Goal: Task Accomplishment & Management: Complete application form

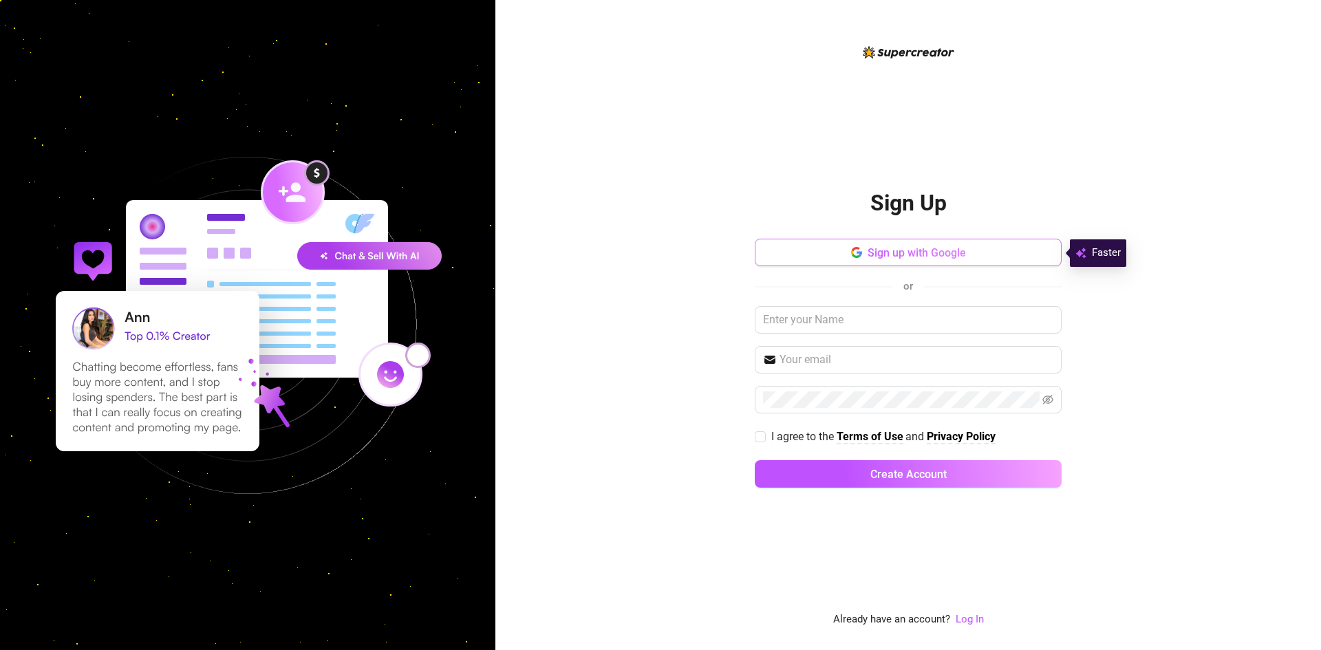
click at [942, 241] on button "Sign up with Google" at bounding box center [908, 253] width 307 height 28
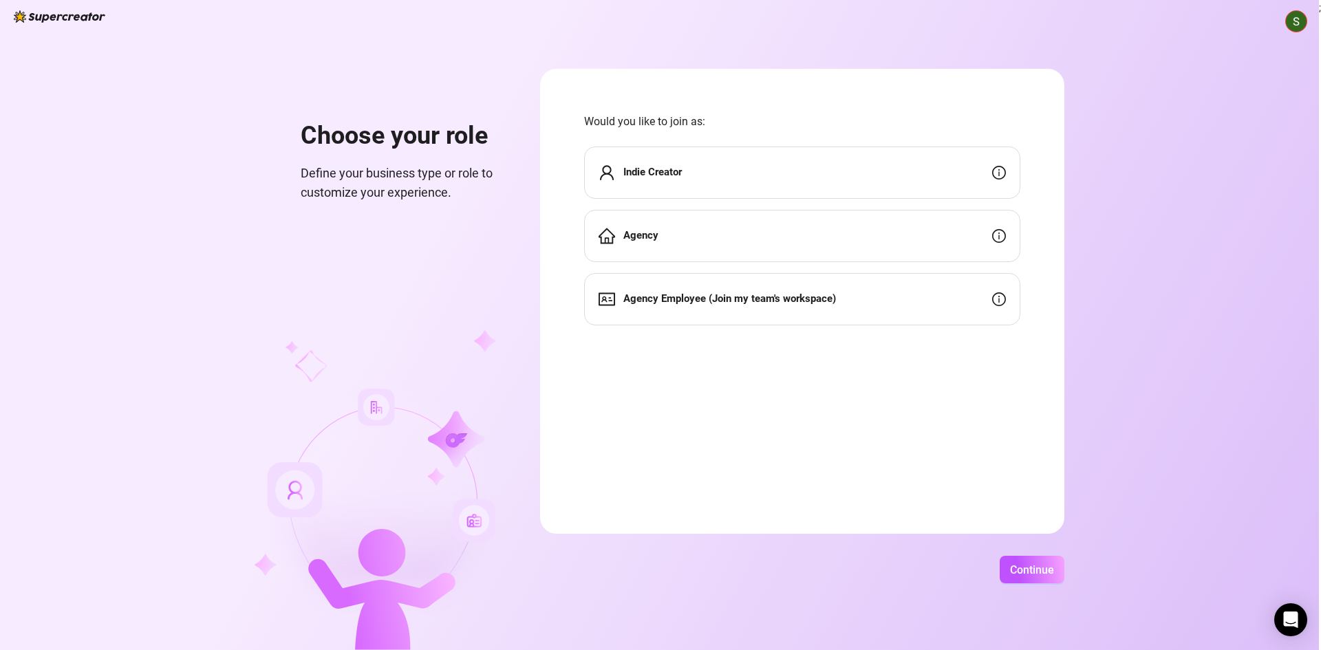
click at [733, 176] on div "Indie Creator" at bounding box center [802, 173] width 436 height 52
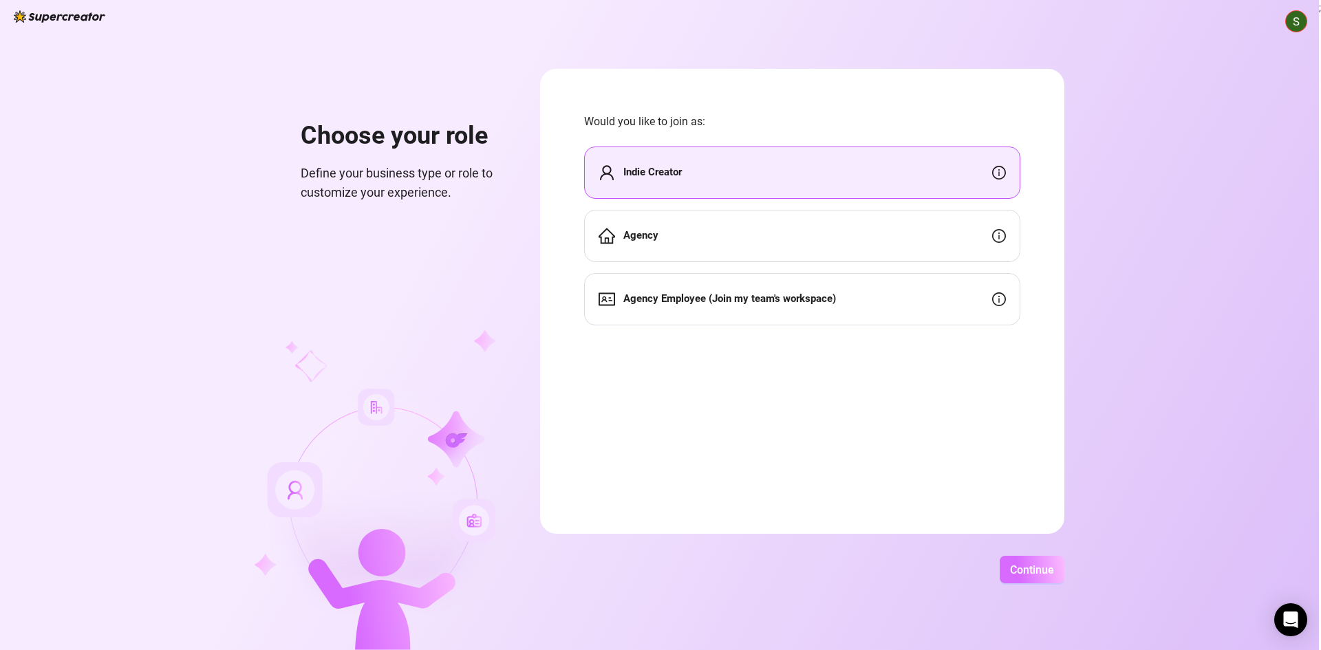
click at [1023, 578] on button "Continue" at bounding box center [1031, 570] width 65 height 28
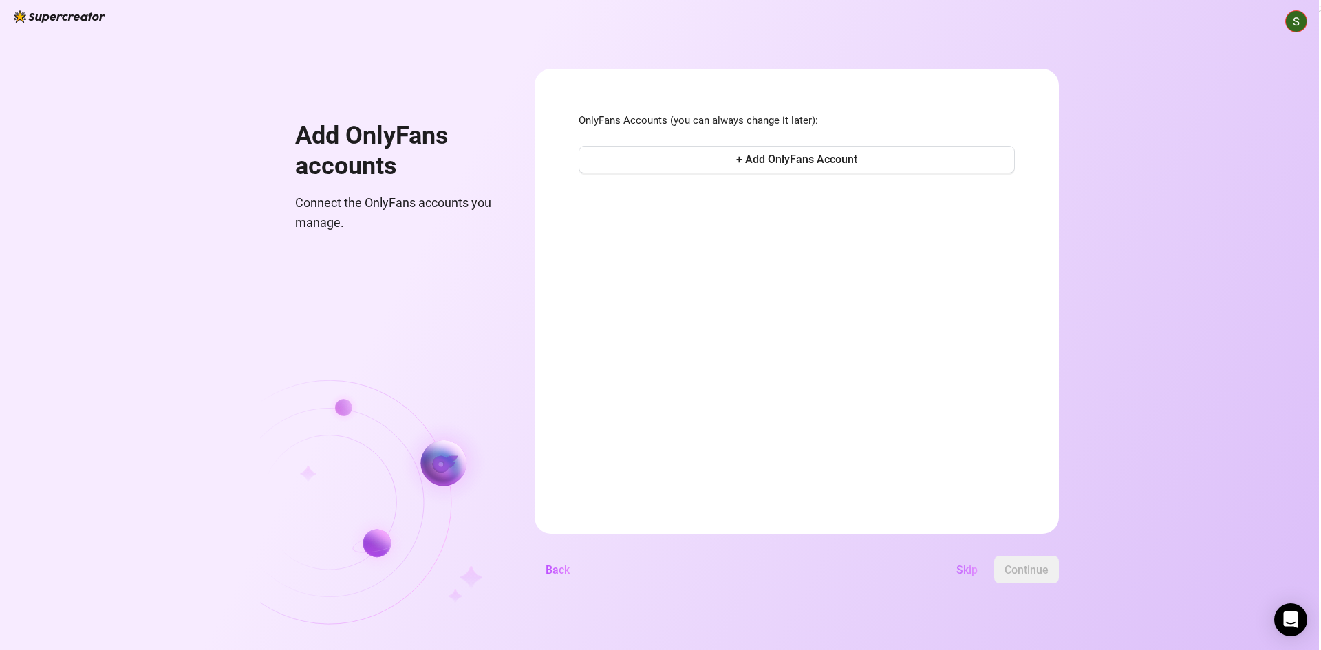
click at [972, 579] on button "Skip" at bounding box center [966, 570] width 43 height 28
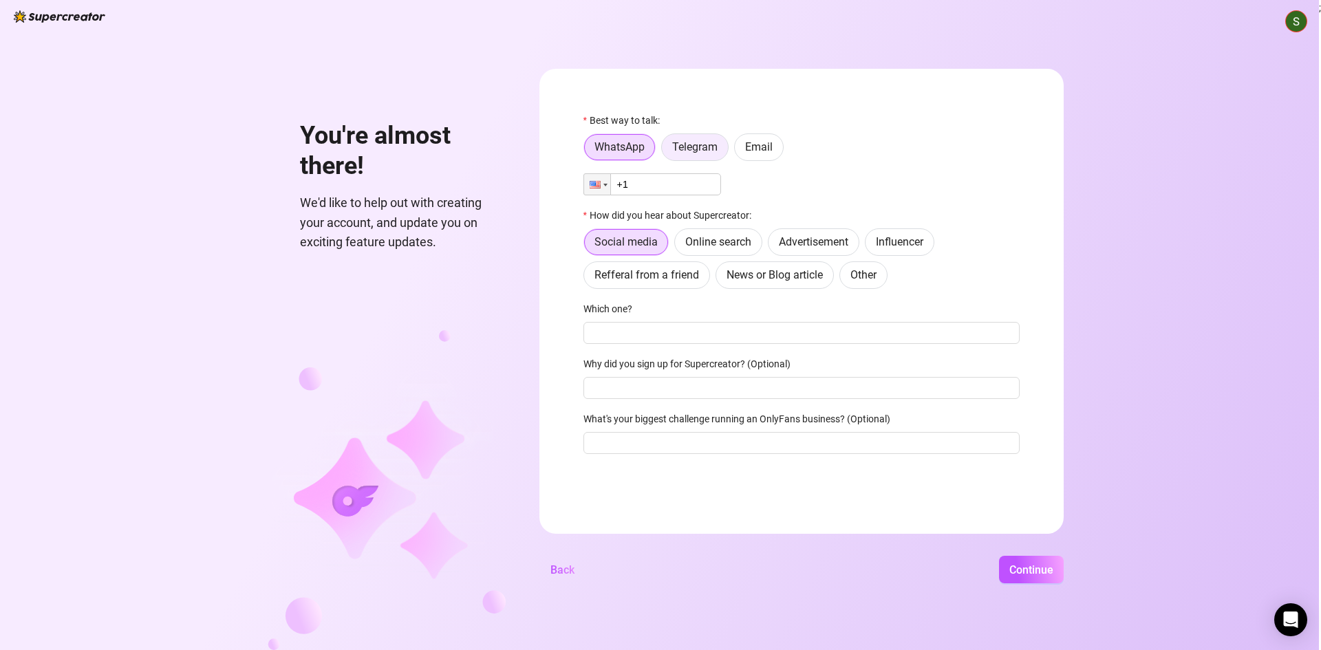
click at [691, 144] on span "Telegram" at bounding box center [694, 146] width 45 height 13
click at [665, 151] on input "Telegram" at bounding box center [665, 151] width 0 height 0
click at [742, 145] on label "Email" at bounding box center [759, 147] width 50 height 28
click at [738, 151] on input "Email" at bounding box center [738, 151] width 0 height 0
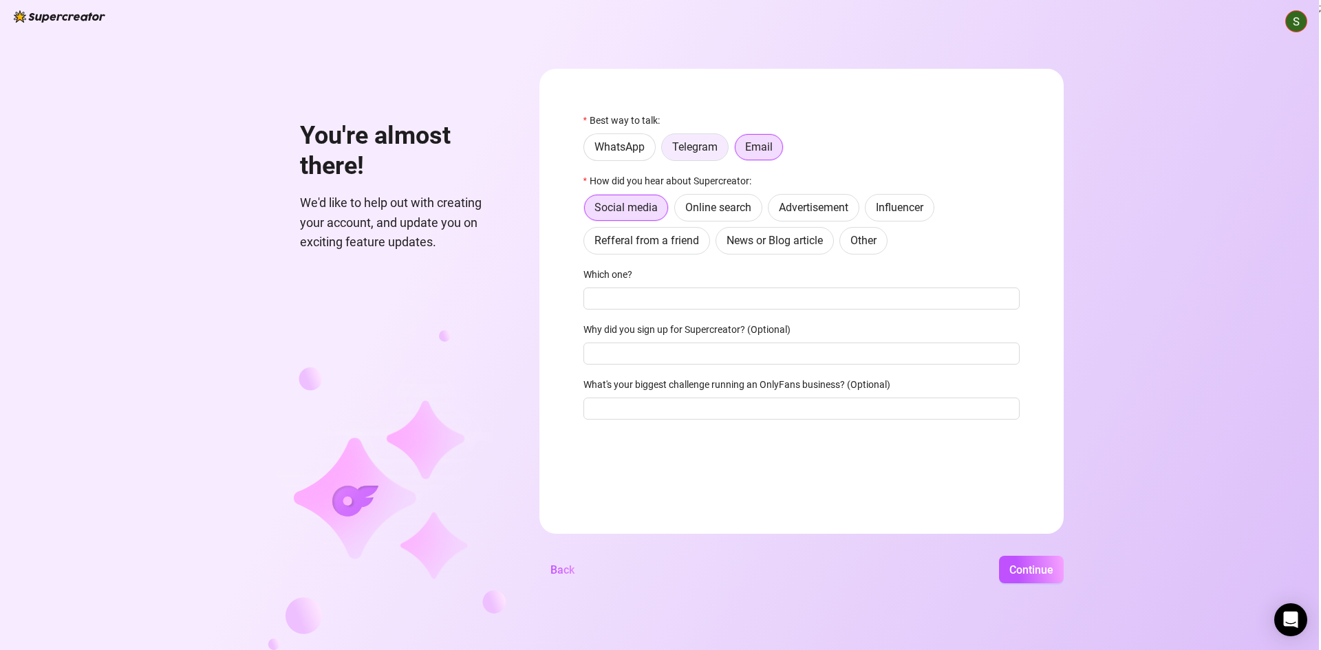
click at [692, 154] on label "Telegram" at bounding box center [694, 147] width 67 height 28
click at [665, 151] on input "Telegram" at bounding box center [665, 151] width 0 height 0
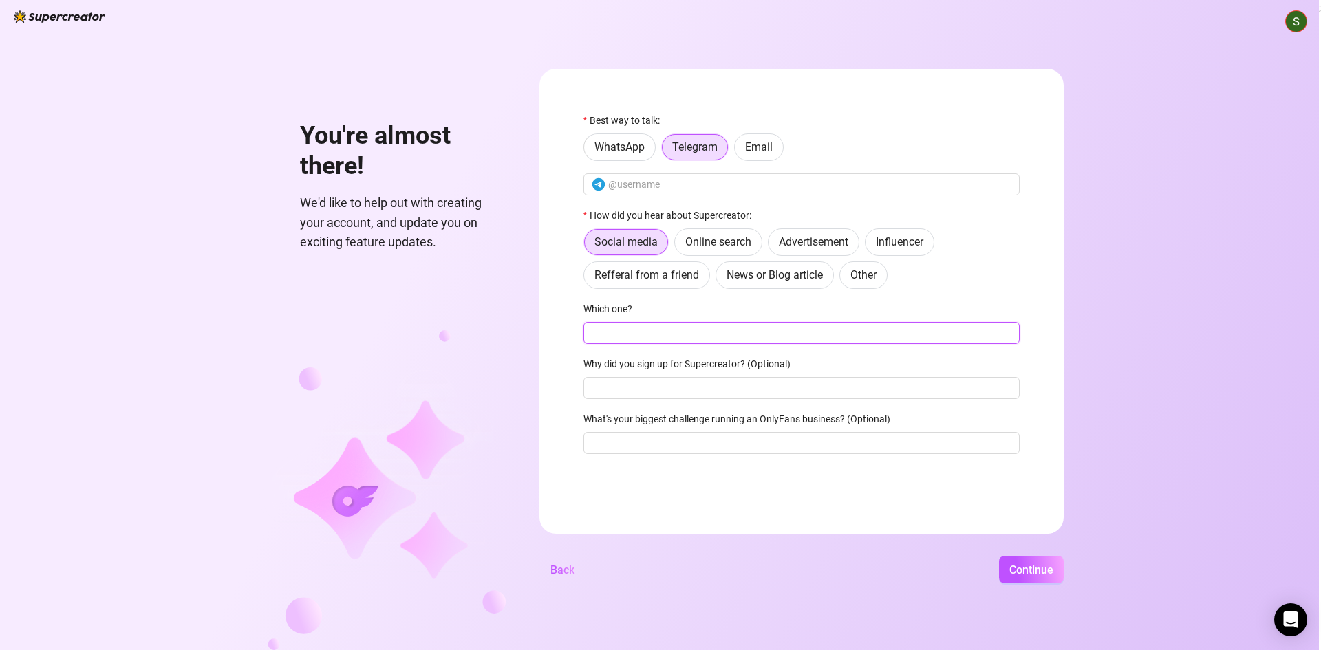
click at [808, 338] on input "Which one?" at bounding box center [801, 333] width 436 height 22
type input "Tiktok"
click at [800, 111] on form "Best way to talk: WhatsApp Telegram Email How did you hear about Supercreator: …" at bounding box center [801, 301] width 524 height 465
click at [781, 144] on label "Email" at bounding box center [759, 147] width 50 height 28
click at [738, 151] on input "Email" at bounding box center [738, 151] width 0 height 0
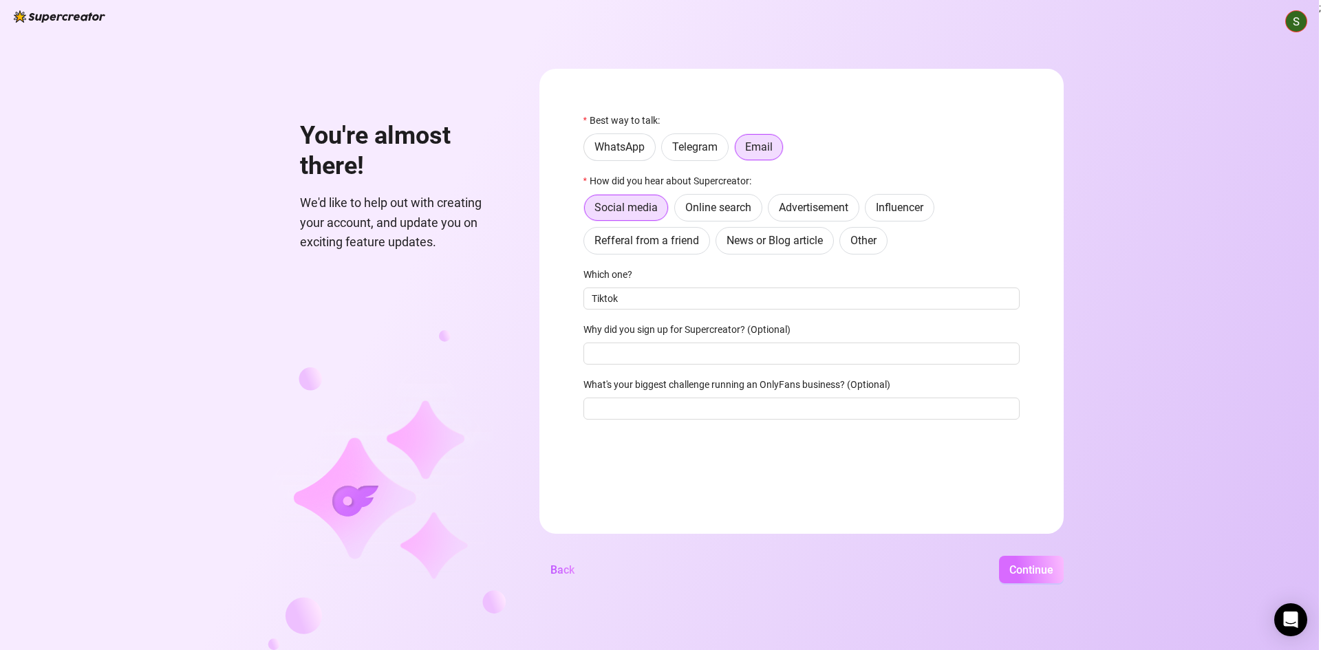
click at [1036, 571] on span "Continue" at bounding box center [1031, 569] width 44 height 13
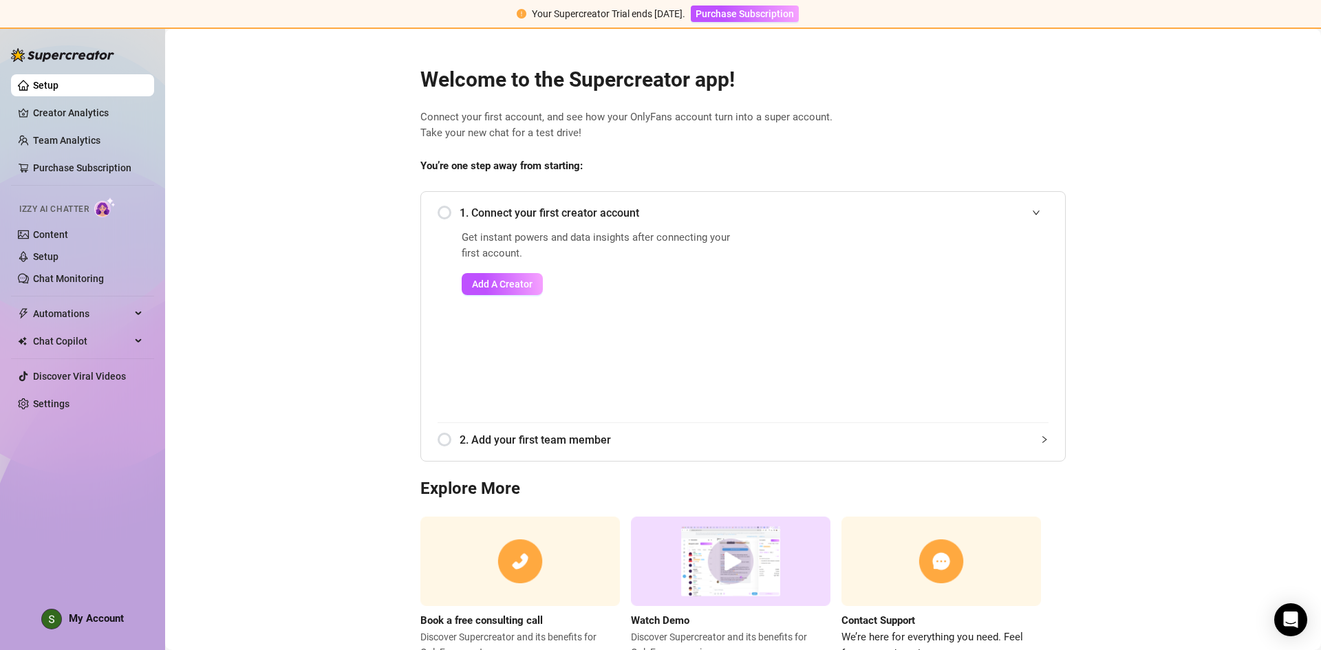
drag, startPoint x: 256, startPoint y: 185, endPoint x: 281, endPoint y: 113, distance: 76.3
click at [254, 186] on main "Welcome to the Supercreator app! Connect your first account, and see how your O…" at bounding box center [743, 366] width 1156 height 674
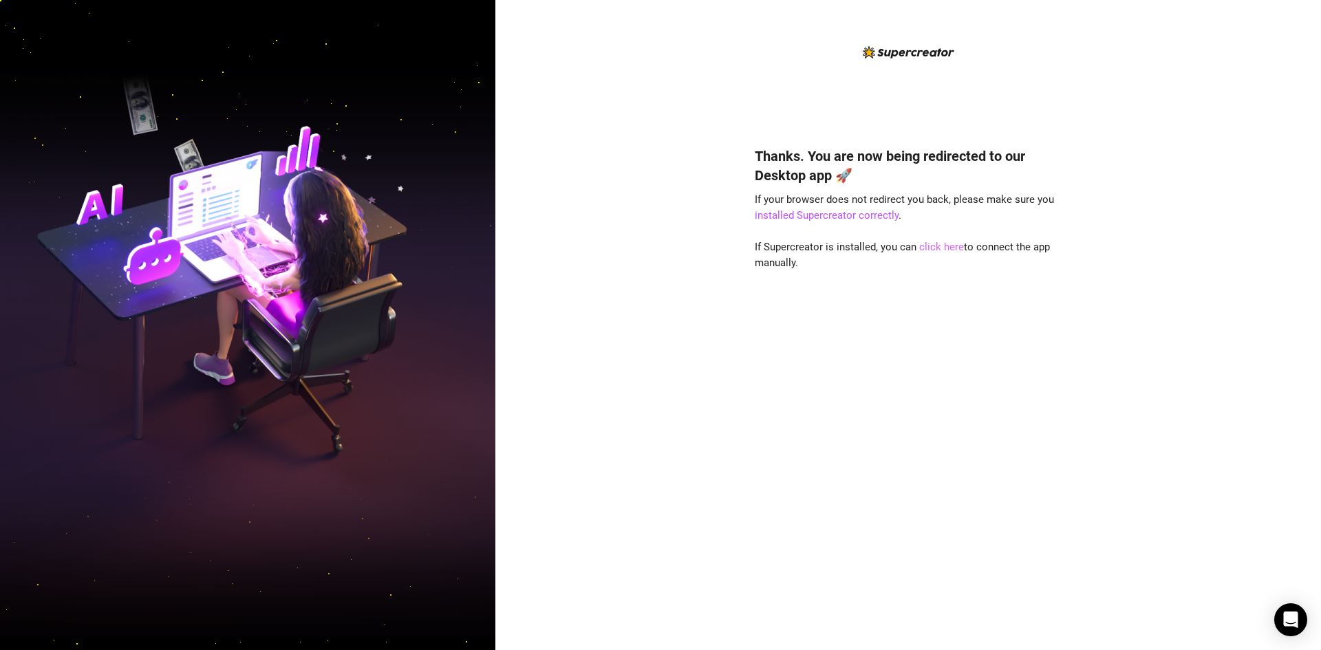
click at [934, 248] on link "click here" at bounding box center [941, 247] width 45 height 12
